Goal: Task Accomplishment & Management: Complete application form

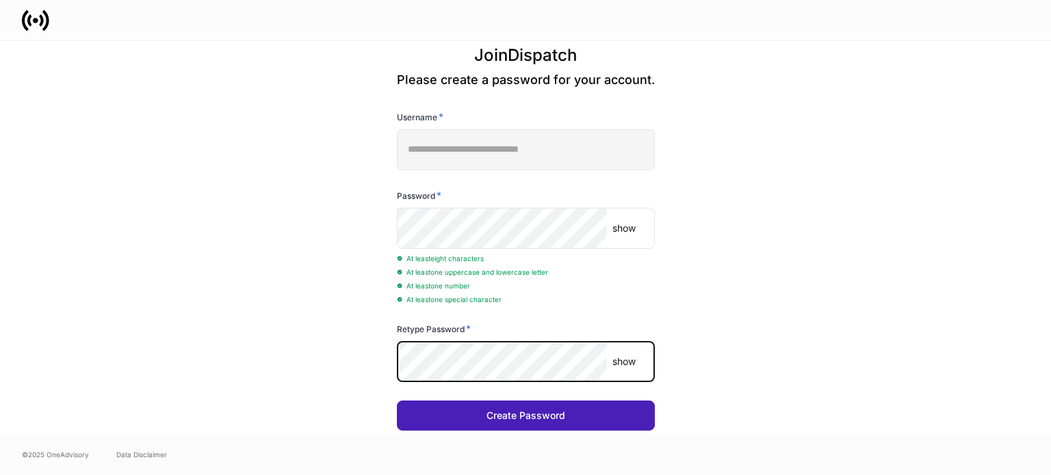
click at [532, 429] on button "Create Password" at bounding box center [526, 416] width 258 height 30
